Goal: Task Accomplishment & Management: Use online tool/utility

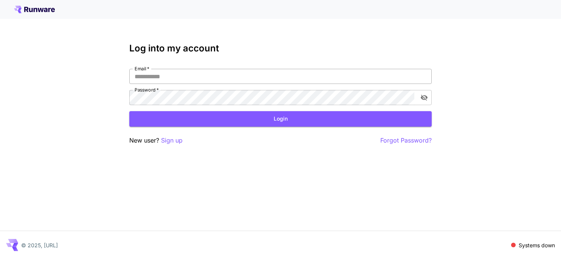
click at [290, 76] on input "Email   *" at bounding box center [280, 76] width 302 height 15
type input "**********"
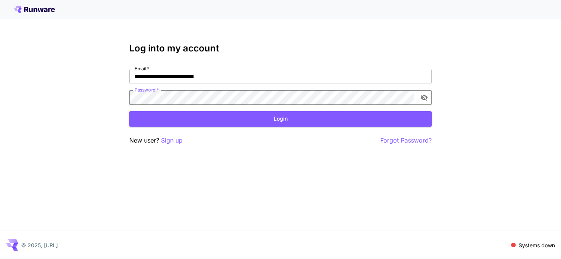
click button "Login" at bounding box center [280, 118] width 302 height 15
